Goal: Find specific page/section: Find specific page/section

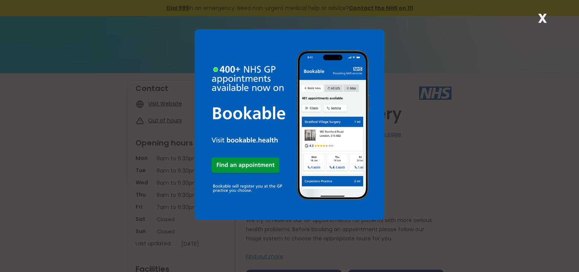
click at [467, 101] on div "X" at bounding box center [289, 136] width 579 height 272
click at [425, 51] on div "X" at bounding box center [289, 136] width 579 height 272
click at [543, 19] on strong "X" at bounding box center [542, 18] width 9 height 18
click at [545, 19] on strong "X" at bounding box center [542, 18] width 9 height 18
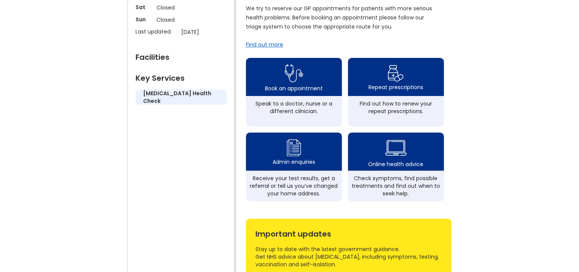
scroll to position [213, 0]
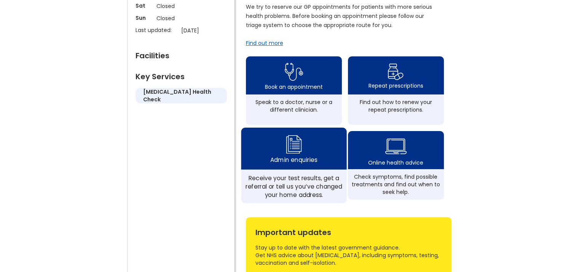
click at [287, 150] on img at bounding box center [293, 144] width 18 height 22
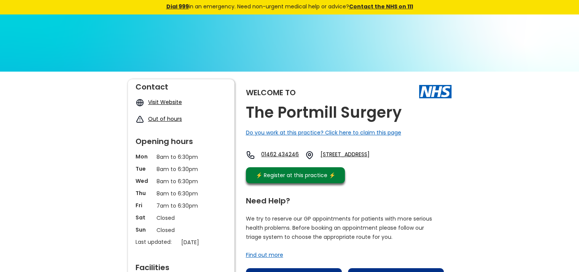
scroll to position [0, 0]
